Goal: Information Seeking & Learning: Understand process/instructions

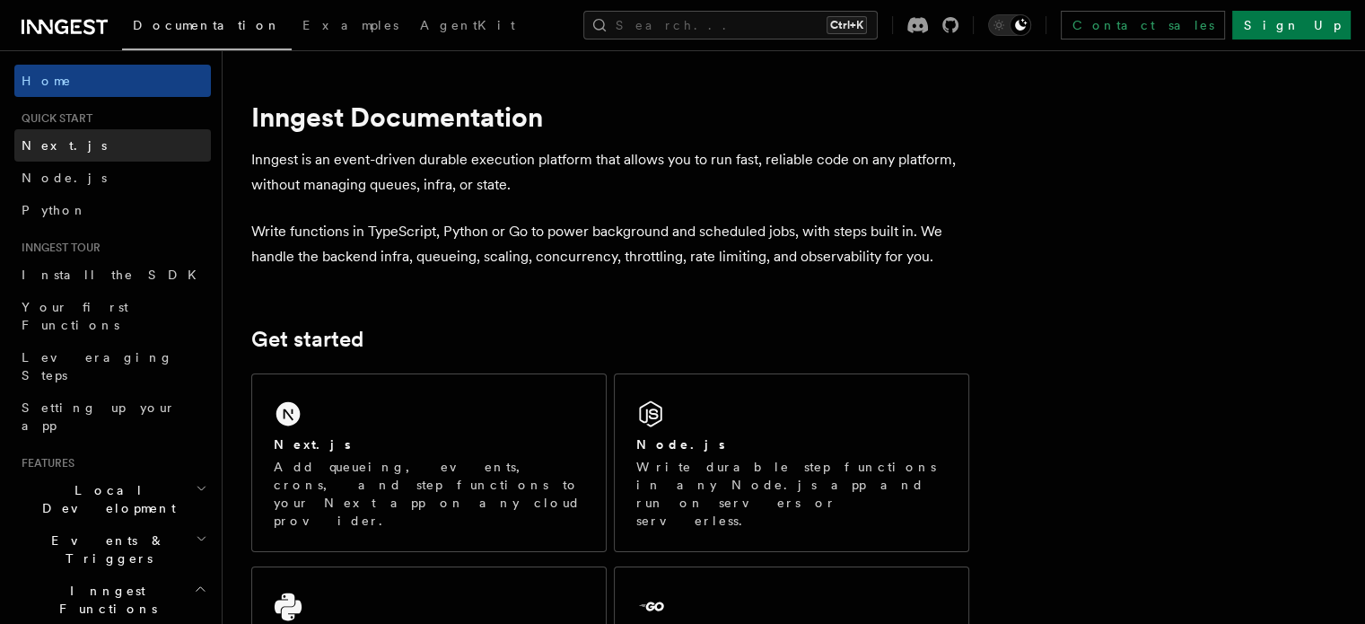
click at [62, 142] on link "Next.js" at bounding box center [112, 145] width 197 height 32
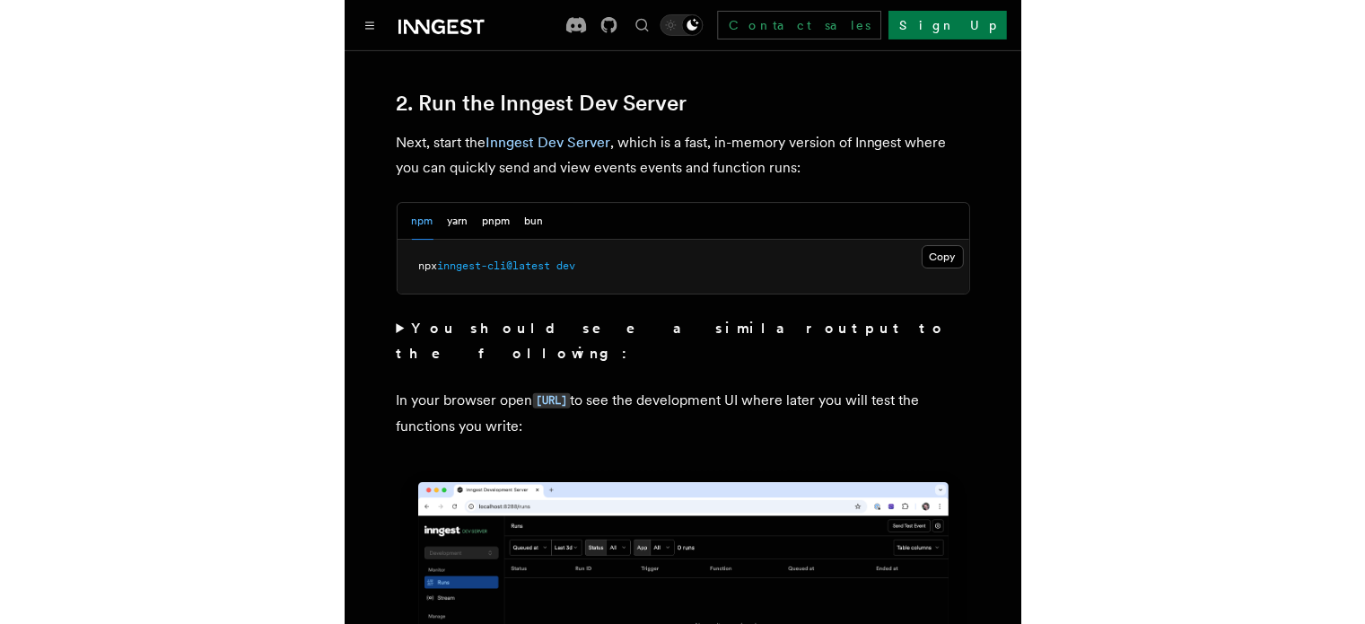
scroll to position [1256, 0]
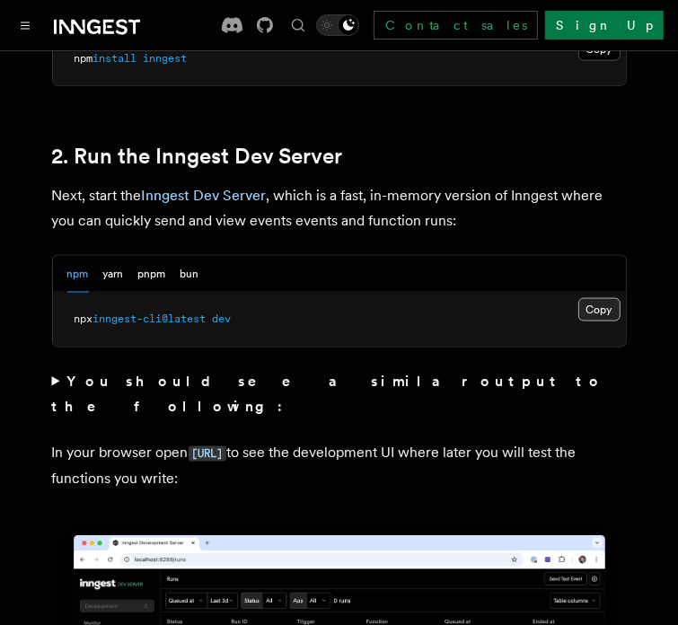
click at [584, 298] on button "Copy Copied" at bounding box center [599, 309] width 42 height 23
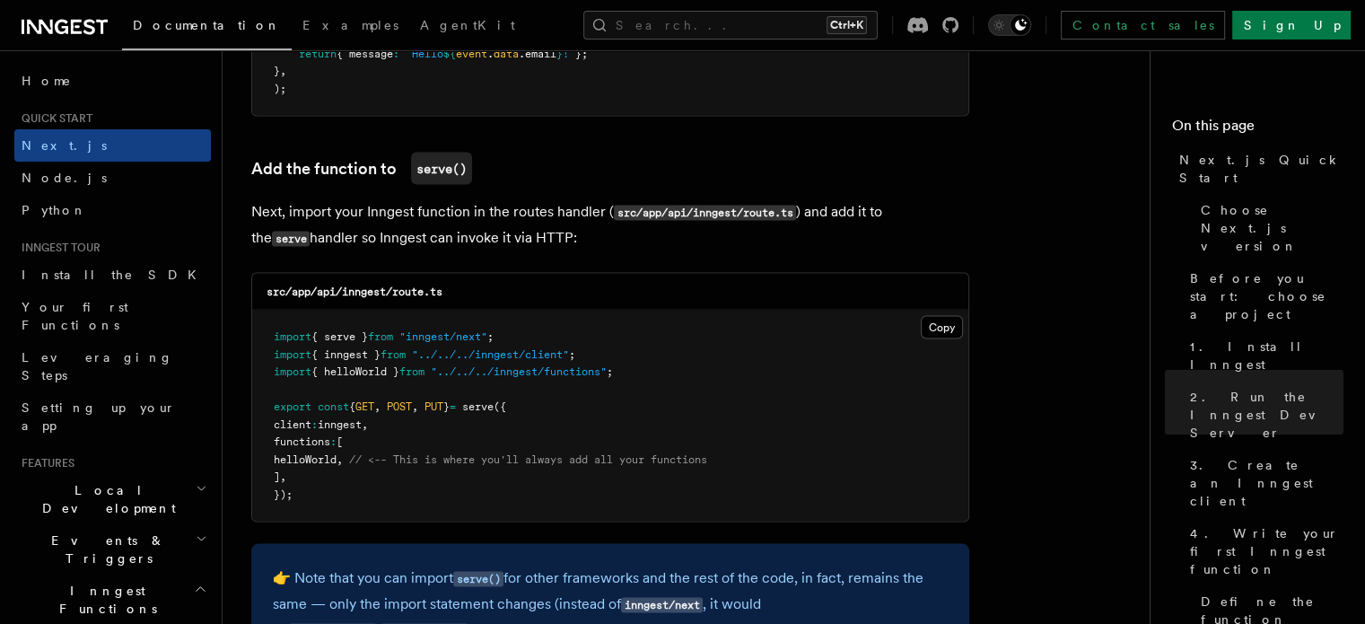
scroll to position [3500, 0]
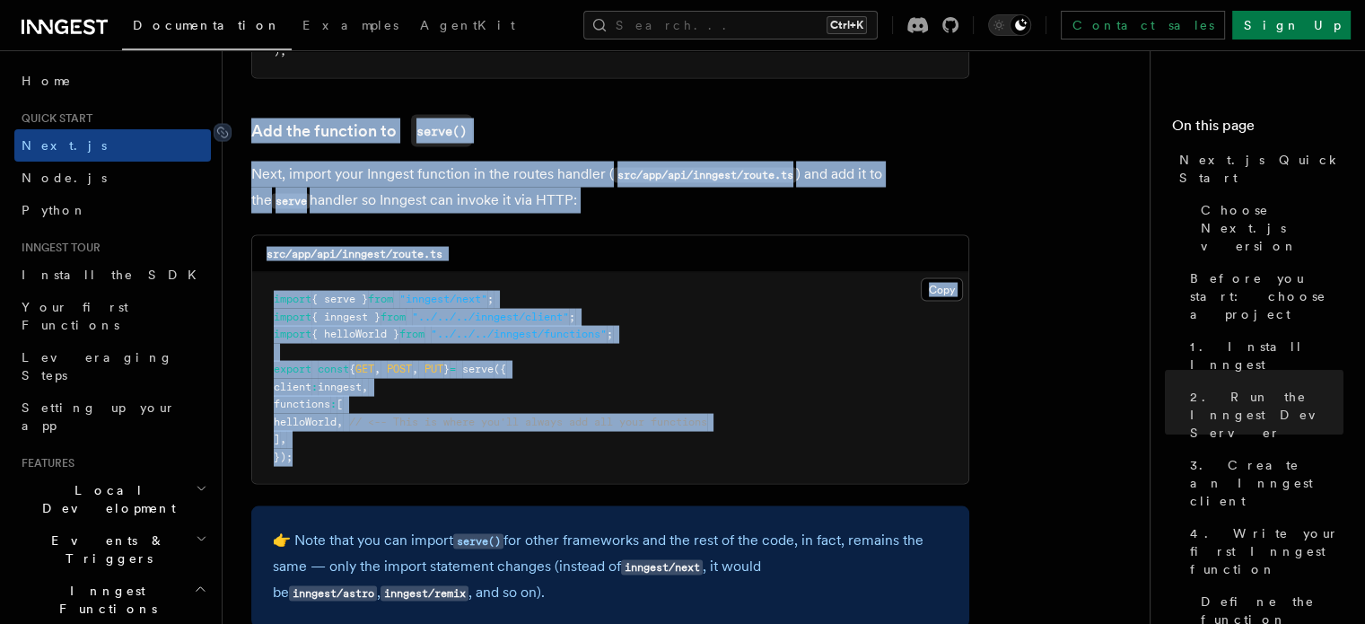
drag, startPoint x: 302, startPoint y: 467, endPoint x: 252, endPoint y: 128, distance: 341.9
copy article "Add the function to serve() Next, import your Inngest function in the routes ha…"
click at [632, 324] on pre "import { serve } from "inngest/next" ; import { inngest } from "../../../innges…" at bounding box center [610, 378] width 716 height 211
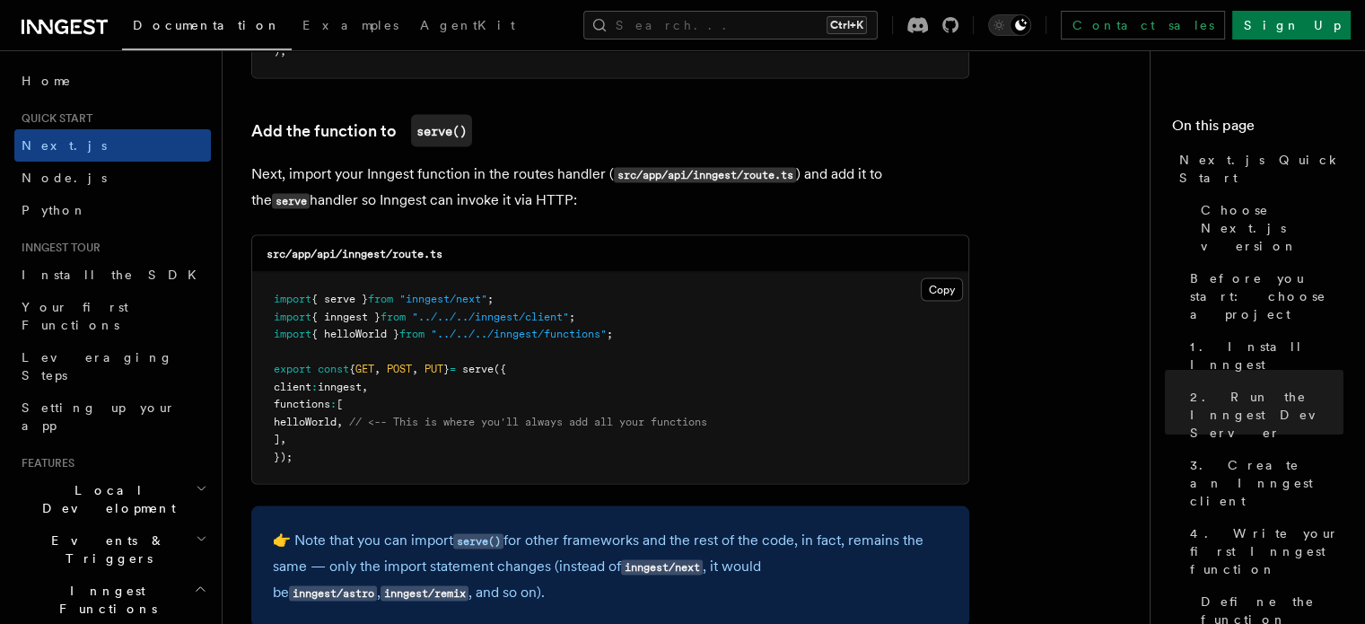
drag, startPoint x: 797, startPoint y: 176, endPoint x: 779, endPoint y: 204, distance: 33.1
click at [774, 171] on code "src/app/api/inngest/route.ts" at bounding box center [705, 175] width 182 height 15
click at [783, 176] on code "src/app/api/inngest/route.ts" at bounding box center [705, 175] width 182 height 15
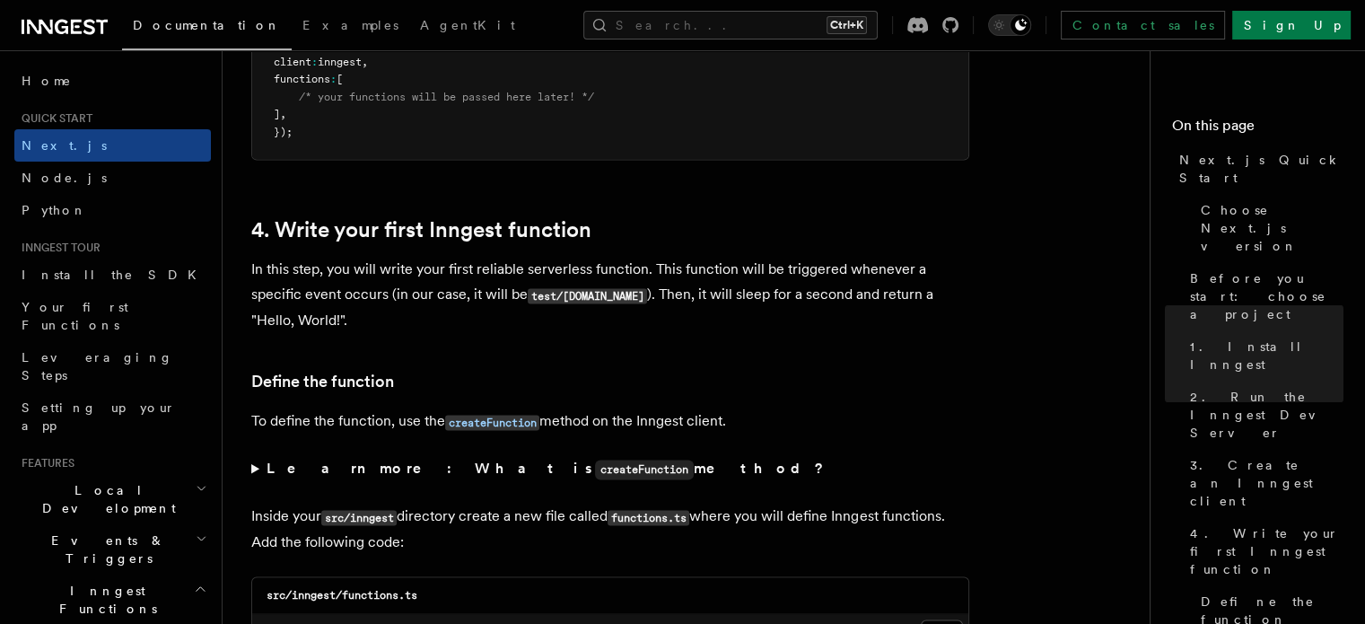
scroll to position [2796, 0]
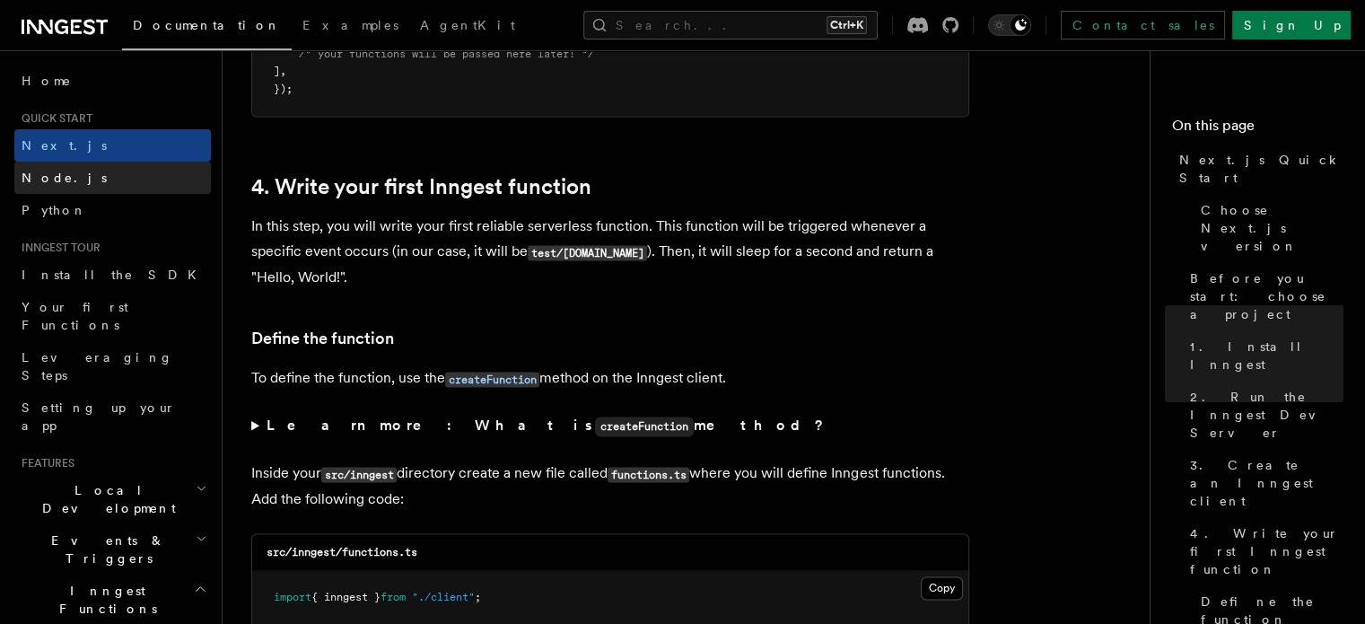
click at [59, 171] on span "Node.js" at bounding box center [64, 177] width 85 height 14
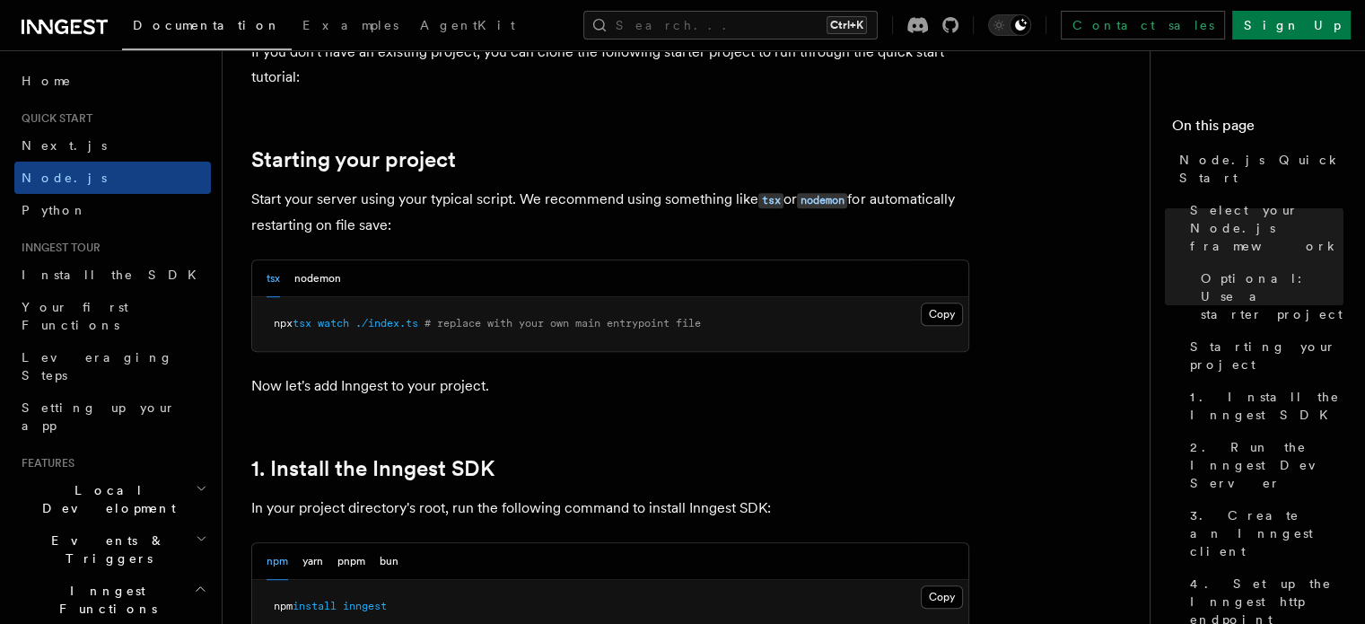
scroll to position [747, 0]
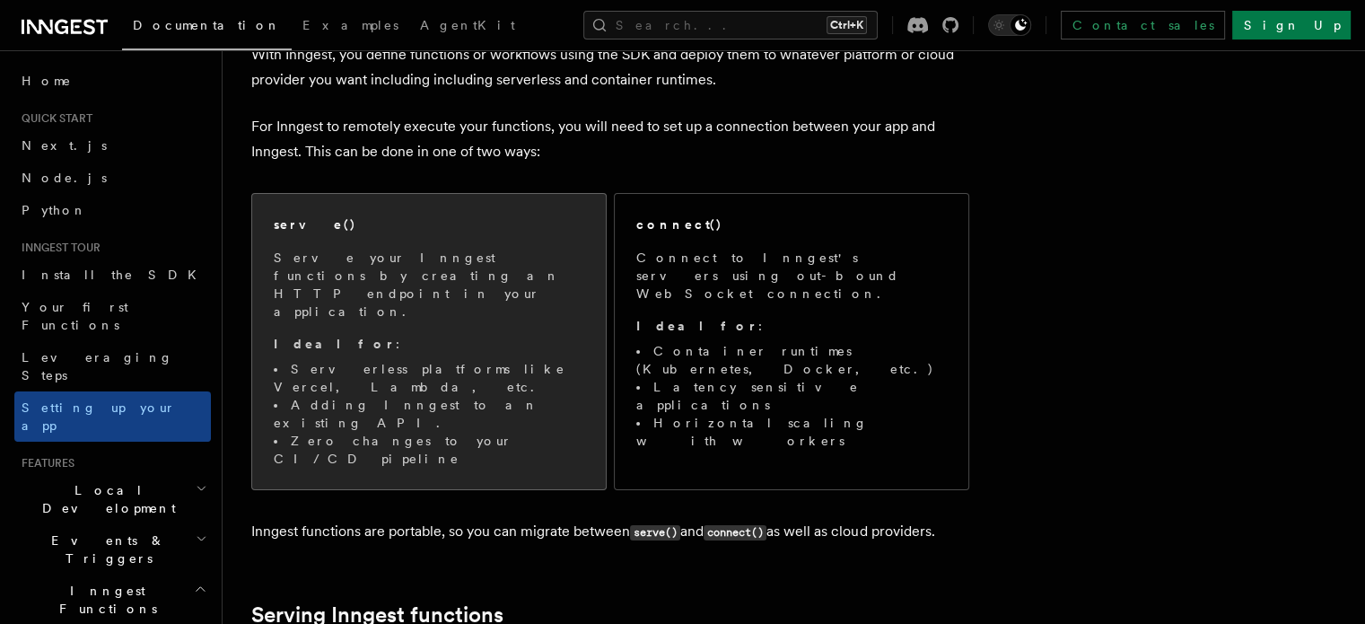
scroll to position [149, 0]
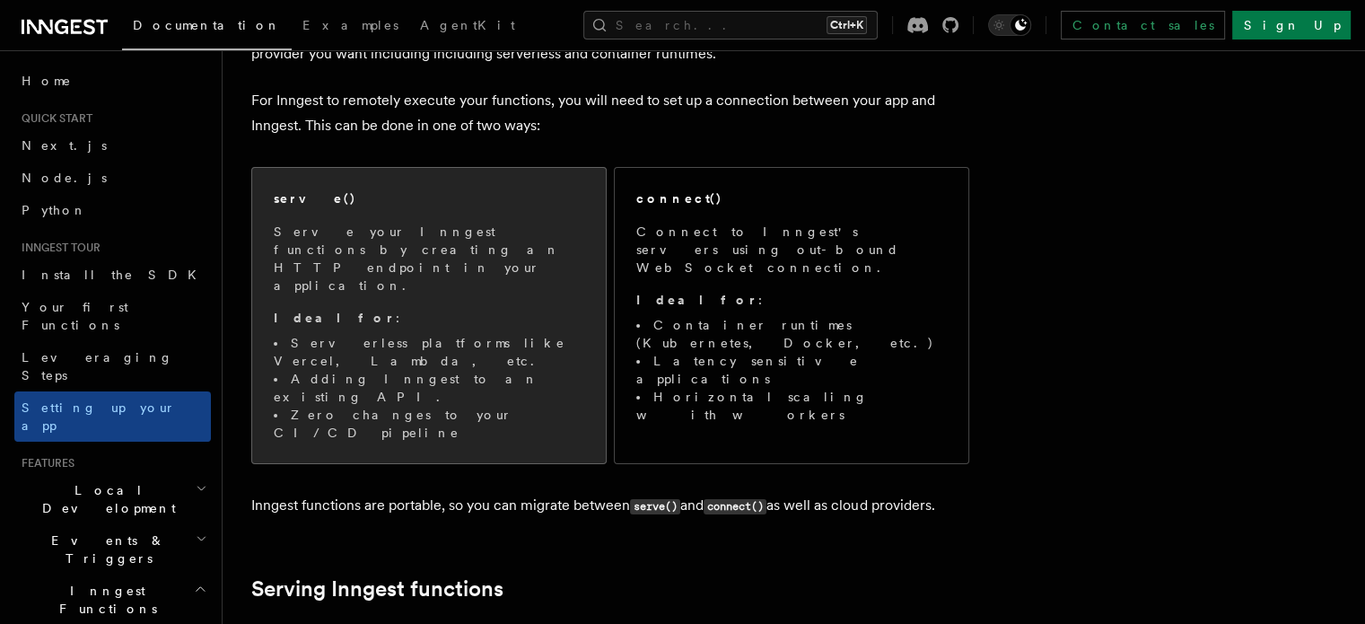
click at [573, 243] on p "Serve your Inngest functions by creating an HTTP endpoint in your application." at bounding box center [429, 259] width 310 height 72
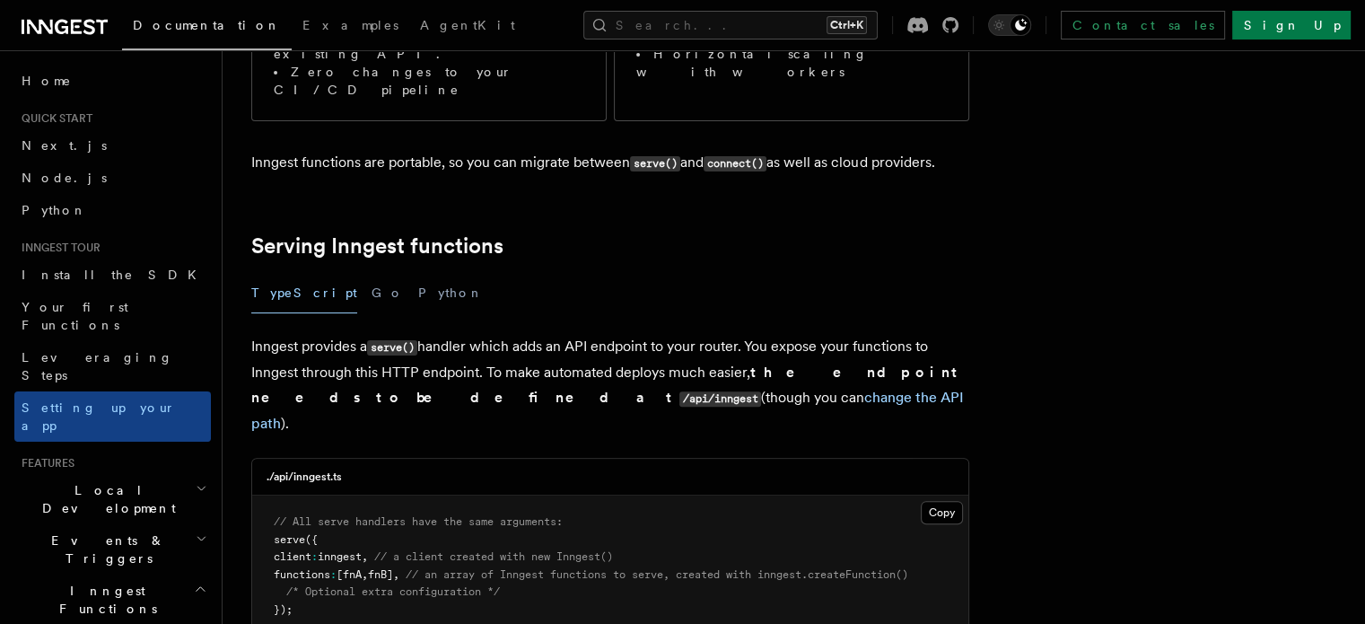
scroll to position [474, 0]
